Goal: Information Seeking & Learning: Understand process/instructions

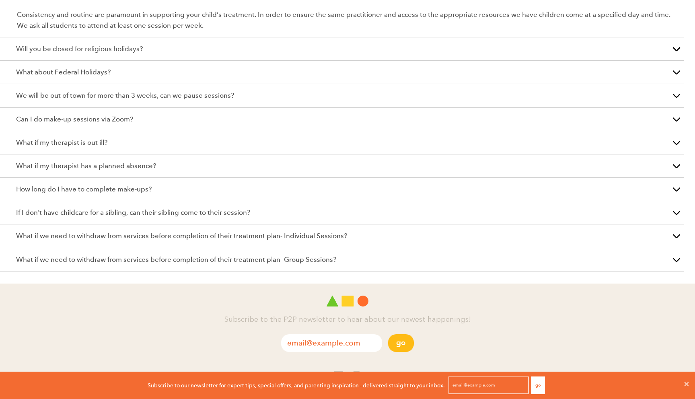
scroll to position [339, 0]
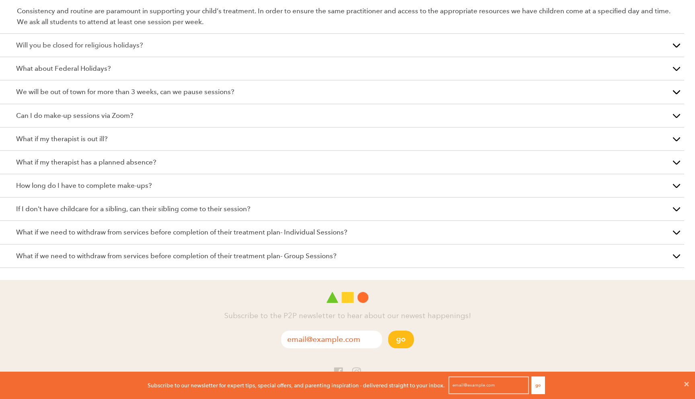
click at [398, 253] on p "What if we need to withdraw from services before completion of their treatment …" at bounding box center [342, 255] width 652 height 11
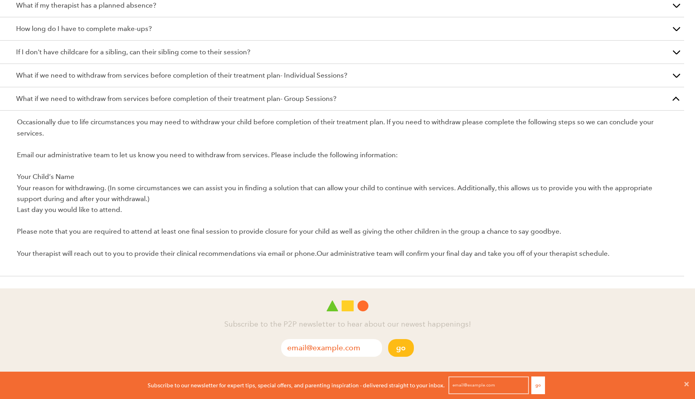
scroll to position [464, 0]
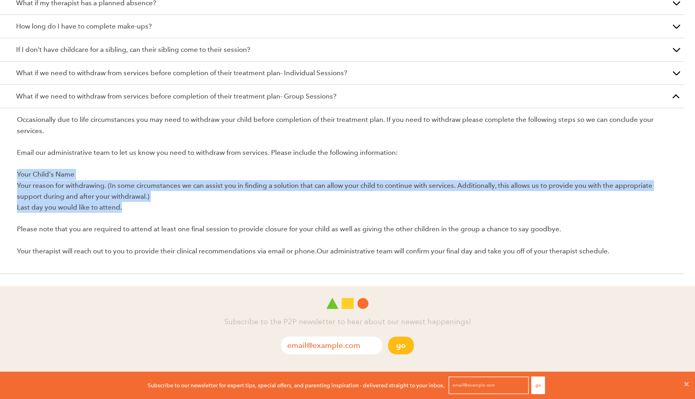
drag, startPoint x: 126, startPoint y: 209, endPoint x: 16, endPoint y: 173, distance: 115.5
click at [16, 173] on article "Occasionally due to life circumstances you may need to withdraw your child befo…" at bounding box center [342, 191] width 684 height 166
copy p "Your Child’s Name Your reason for withdrawing. (In some circumstances we can as…"
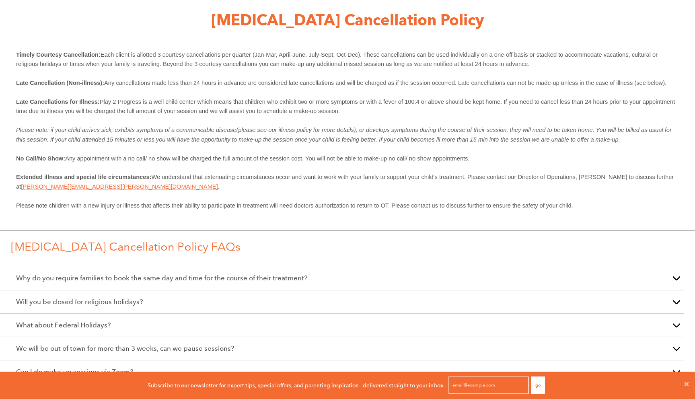
scroll to position [0, 0]
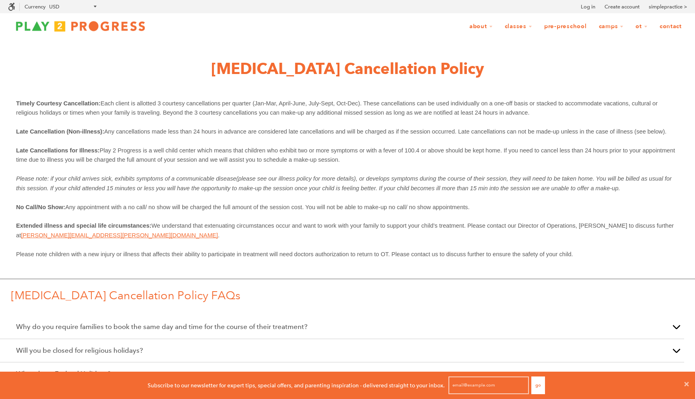
click at [667, 27] on link "Contact" at bounding box center [670, 26] width 33 height 15
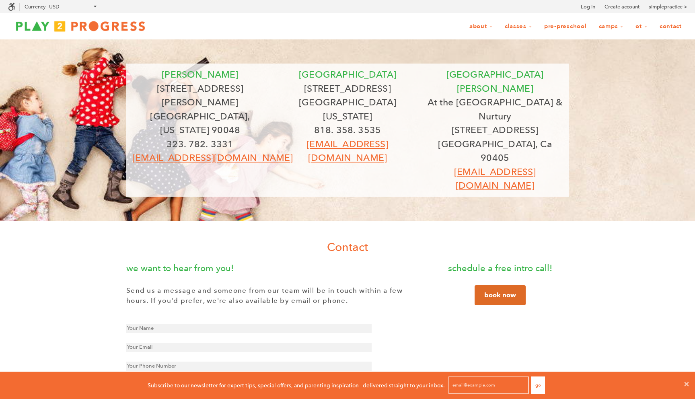
scroll to position [0, 0]
drag, startPoint x: 414, startPoint y: 131, endPoint x: 289, endPoint y: 131, distance: 125.0
click at [289, 137] on p "[EMAIL_ADDRESS][DOMAIN_NAME]" at bounding box center [347, 151] width 135 height 28
copy link "[EMAIL_ADDRESS][DOMAIN_NAME]"
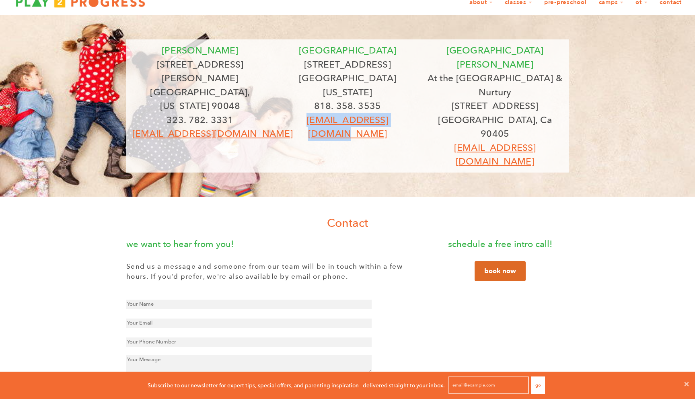
scroll to position [0, 0]
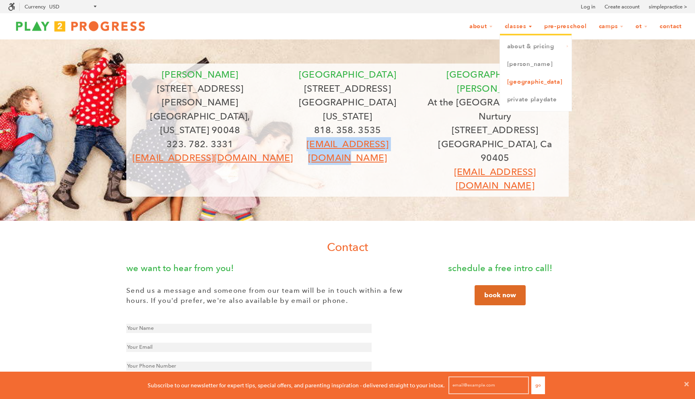
click at [525, 85] on link "[GEOGRAPHIC_DATA]" at bounding box center [536, 82] width 72 height 18
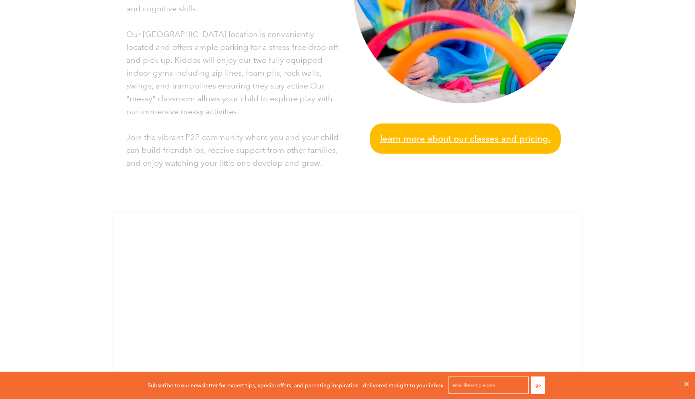
scroll to position [486, 0]
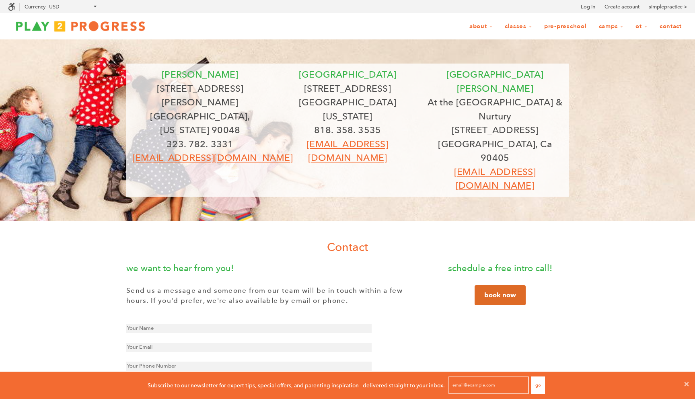
scroll to position [0, 0]
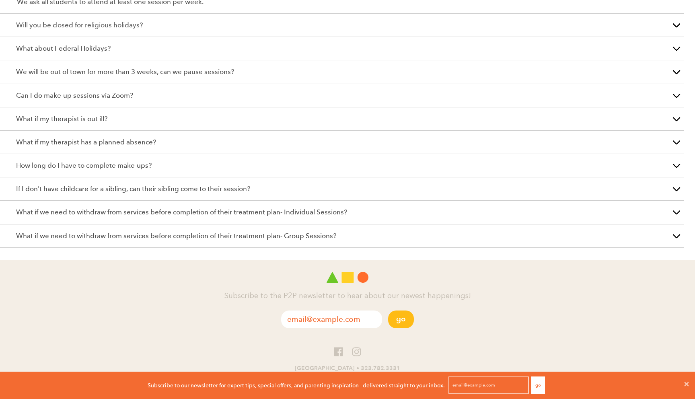
scroll to position [413, 0]
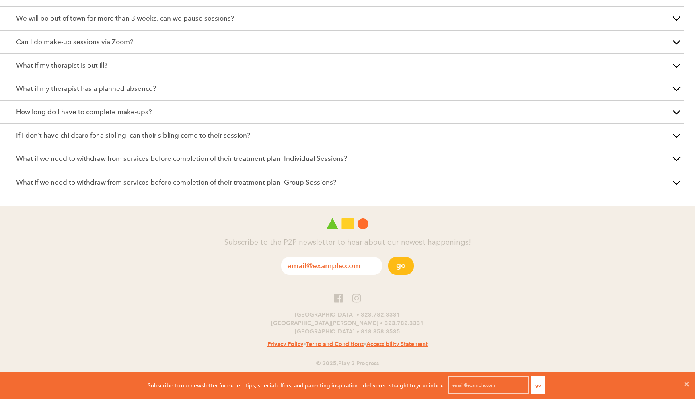
click at [147, 186] on p "What if we need to withdraw from services before completion of their treatment …" at bounding box center [342, 182] width 652 height 11
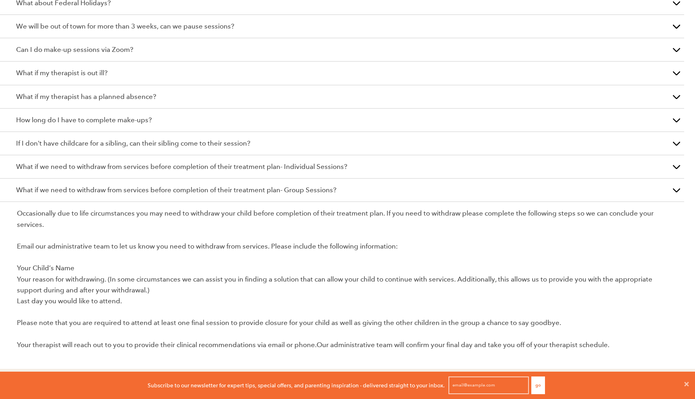
scroll to position [379, 0]
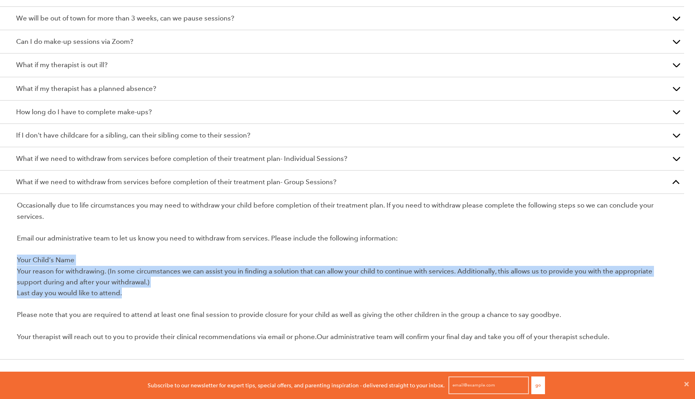
drag, startPoint x: 139, startPoint y: 294, endPoint x: 15, endPoint y: 262, distance: 128.8
click at [15, 262] on article "Occasionally due to life circumstances you may need to withdraw your child befo…" at bounding box center [342, 277] width 684 height 166
click at [162, 280] on p "Your Child’s Name Your reason for withdrawing. (In some circumstances we can as…" at bounding box center [347, 271] width 661 height 55
